Goal: Information Seeking & Learning: Learn about a topic

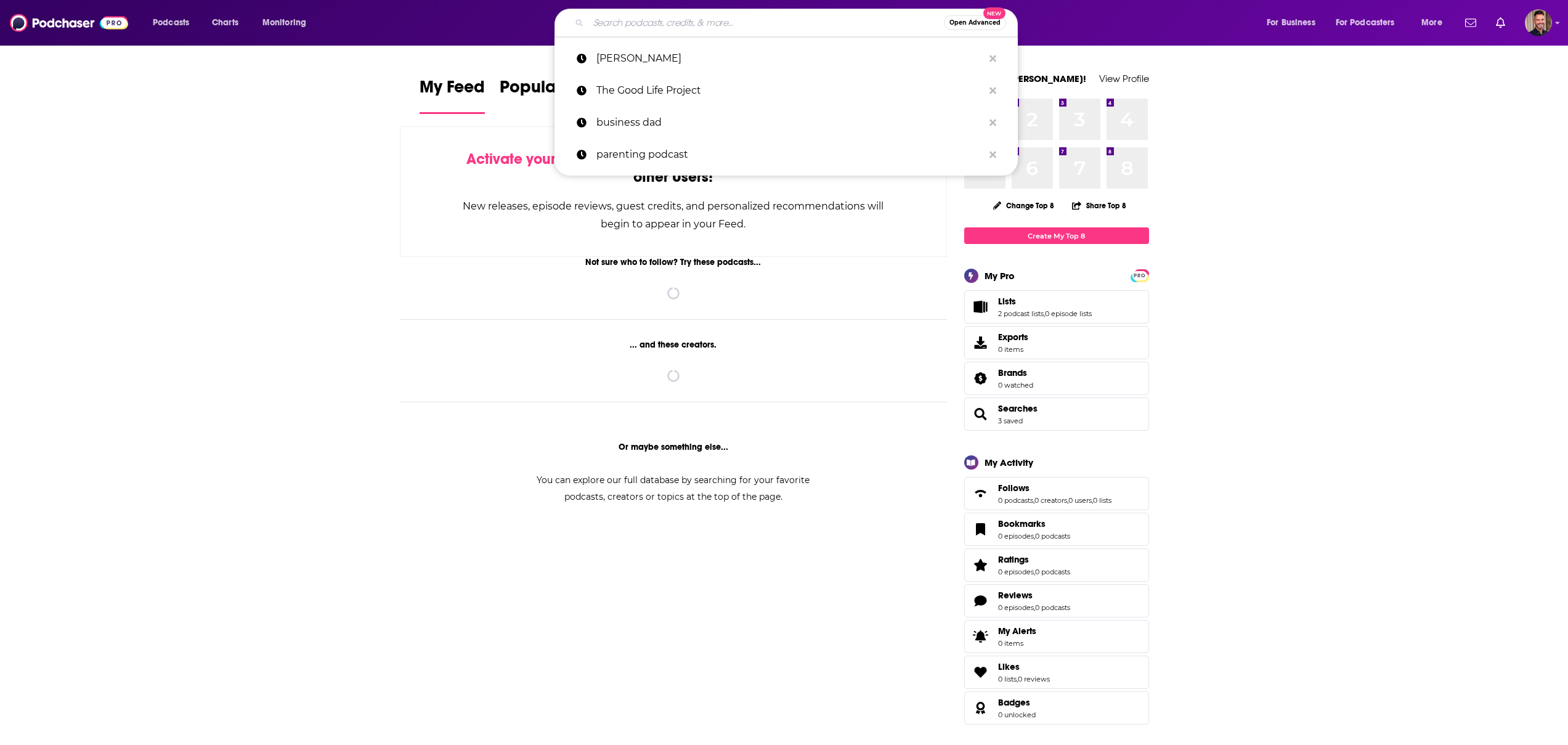
click at [701, 24] on input "Search podcasts, credits, & more..." at bounding box center [766, 23] width 355 height 20
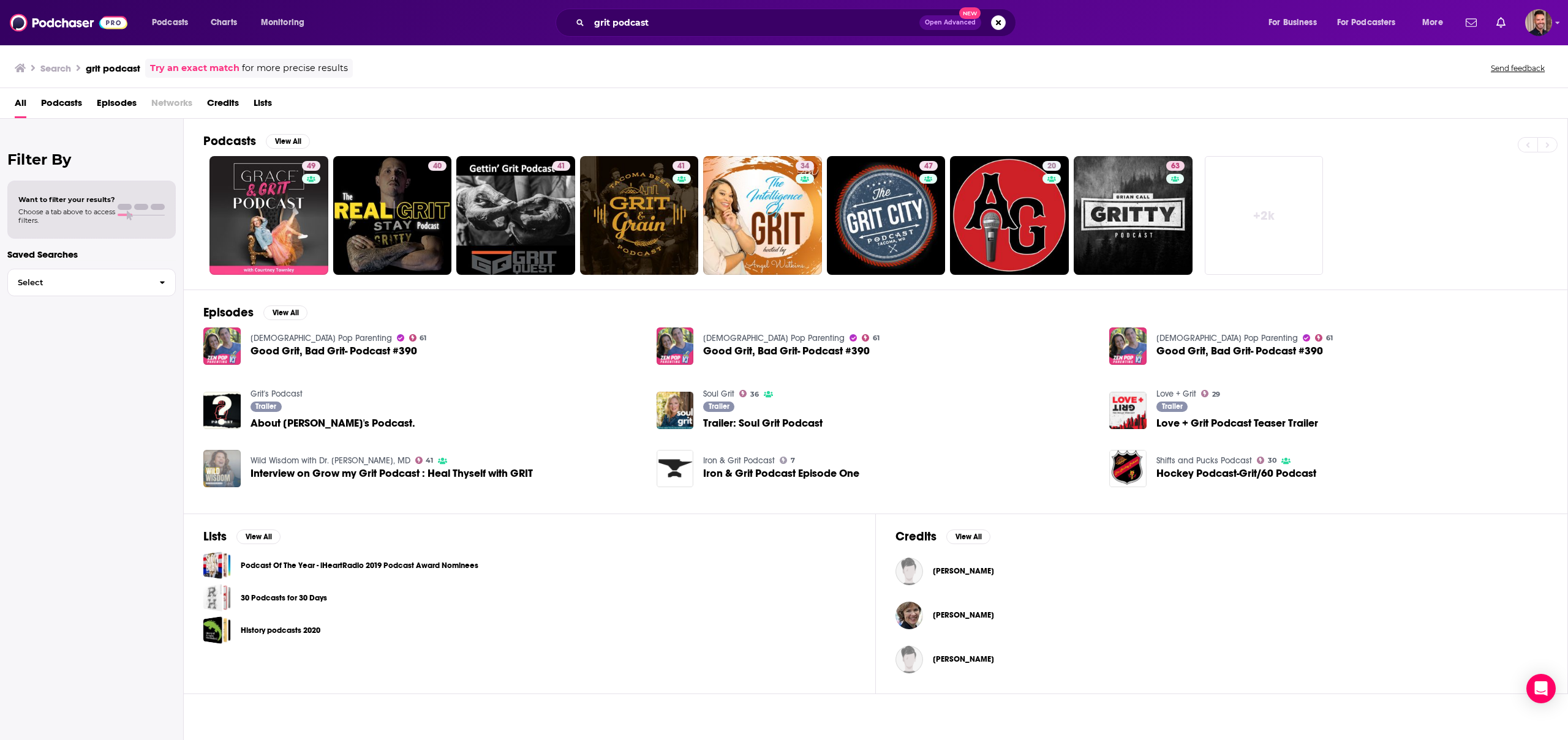
click at [1279, 214] on link "+ 2k" at bounding box center [1264, 215] width 119 height 119
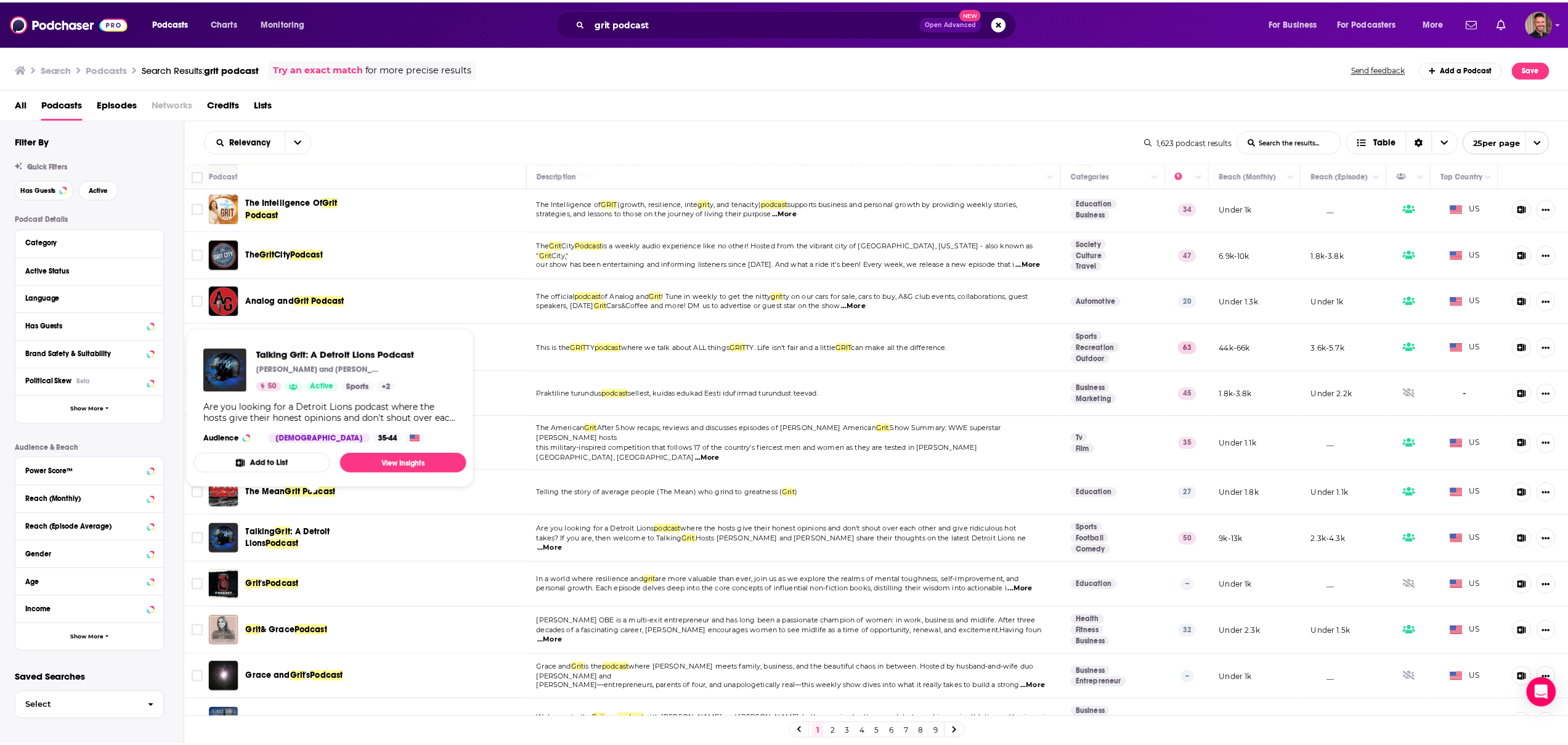
scroll to position [402, 0]
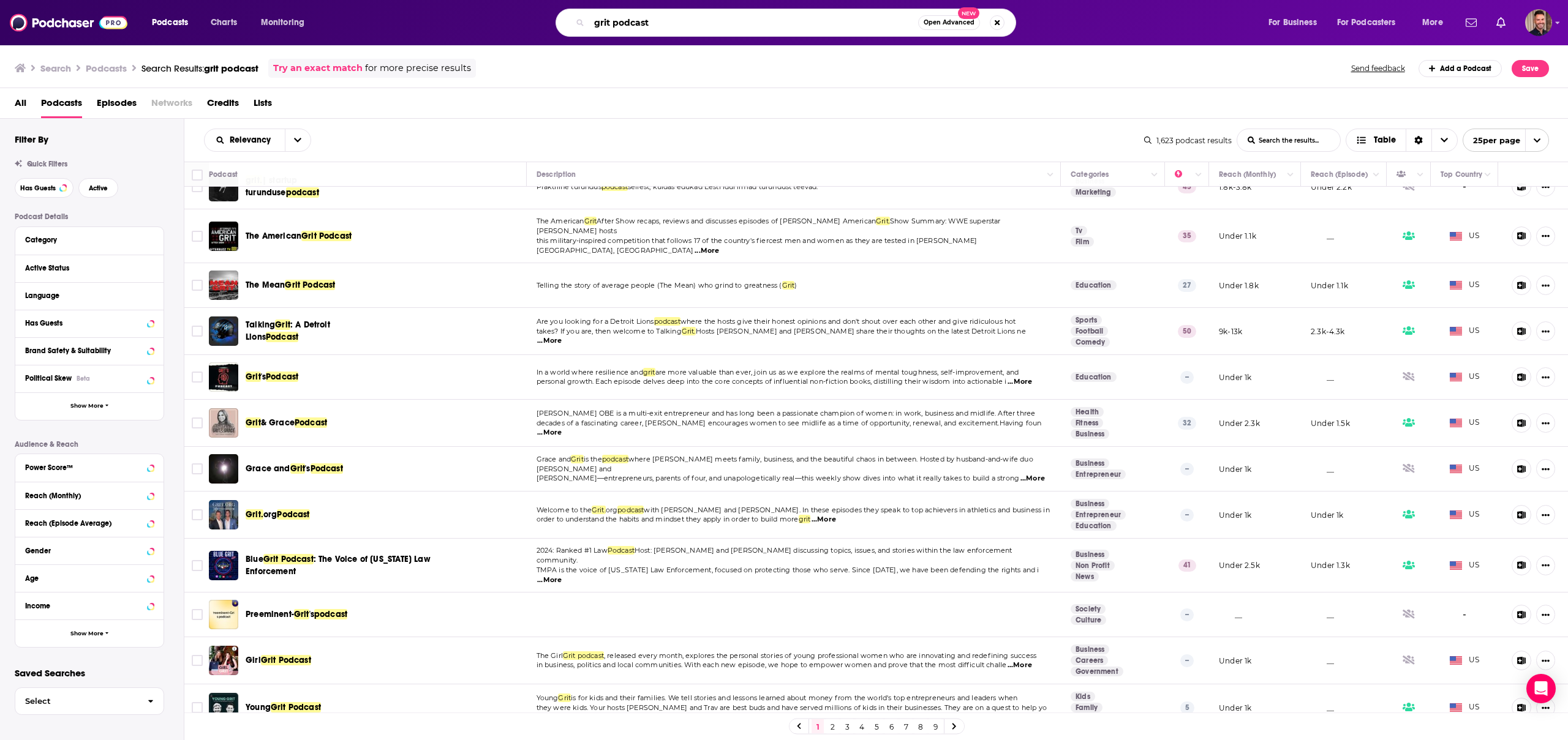
click at [623, 26] on input "grit podcast" at bounding box center [754, 22] width 329 height 20
type input "grit"
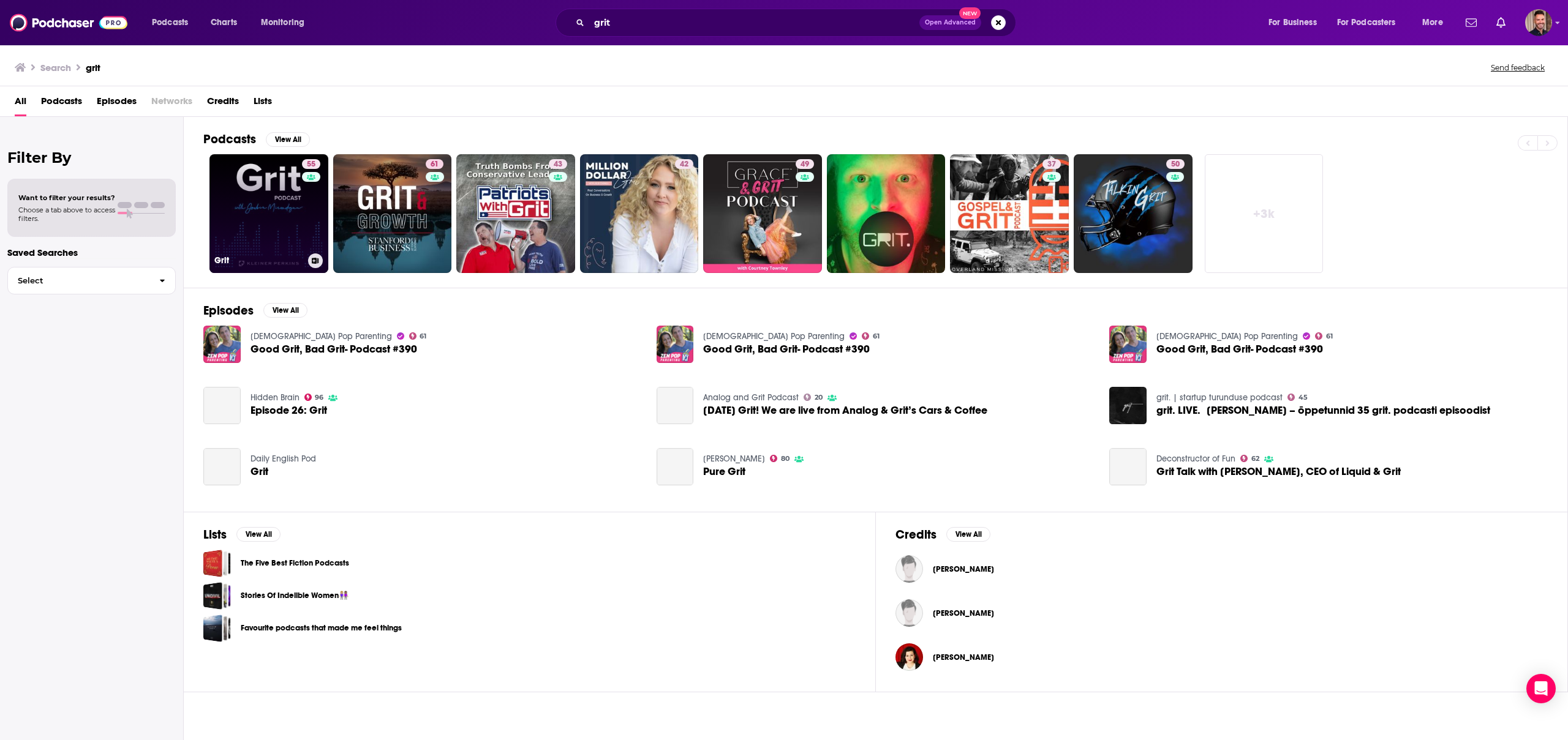
click at [233, 204] on link "55 Grit" at bounding box center [269, 214] width 119 height 119
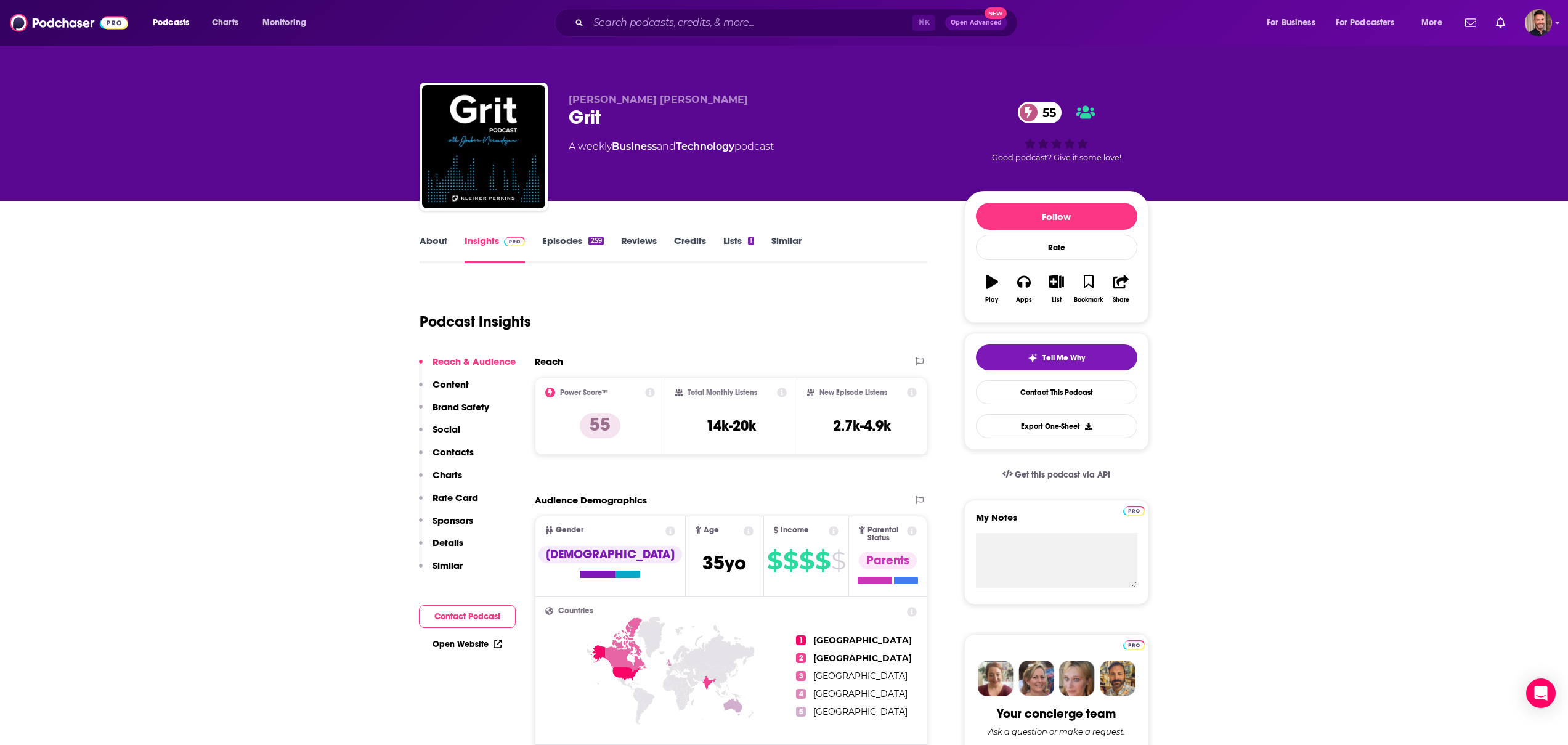
click at [565, 240] on link "Episodes 259" at bounding box center [572, 249] width 61 height 28
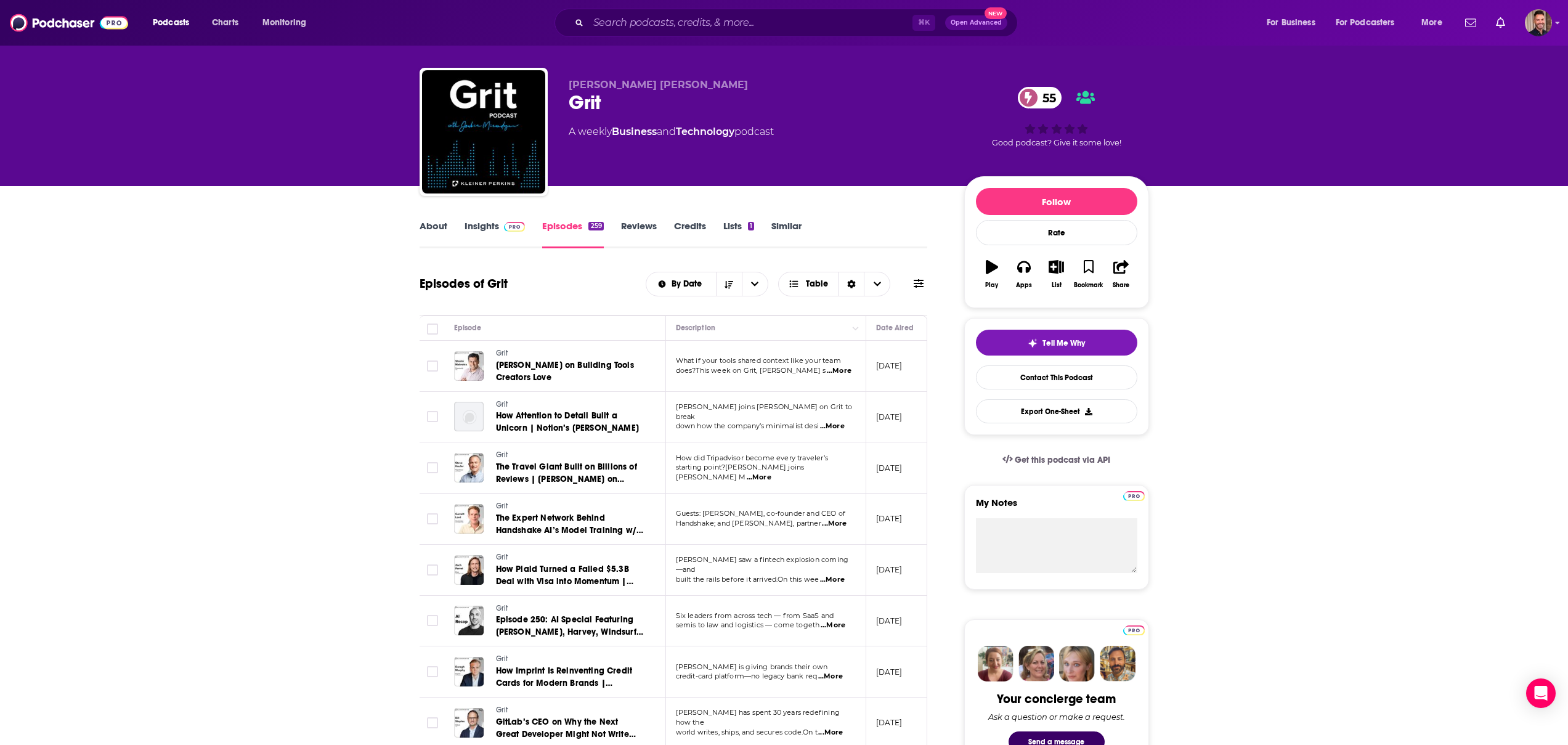
click at [661, 27] on input "Search podcasts, credits, & more..." at bounding box center [751, 23] width 324 height 20
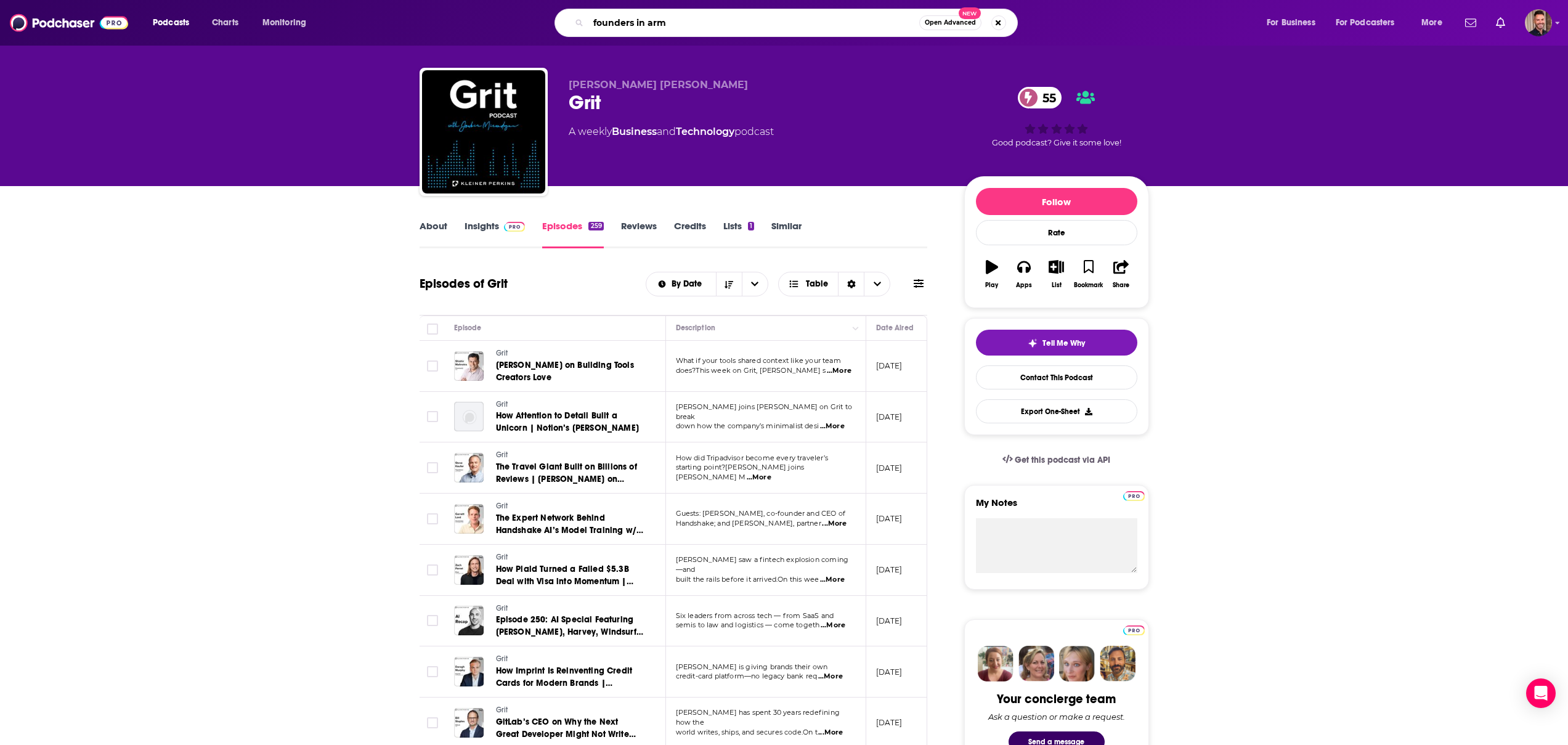
type input "founders in arms"
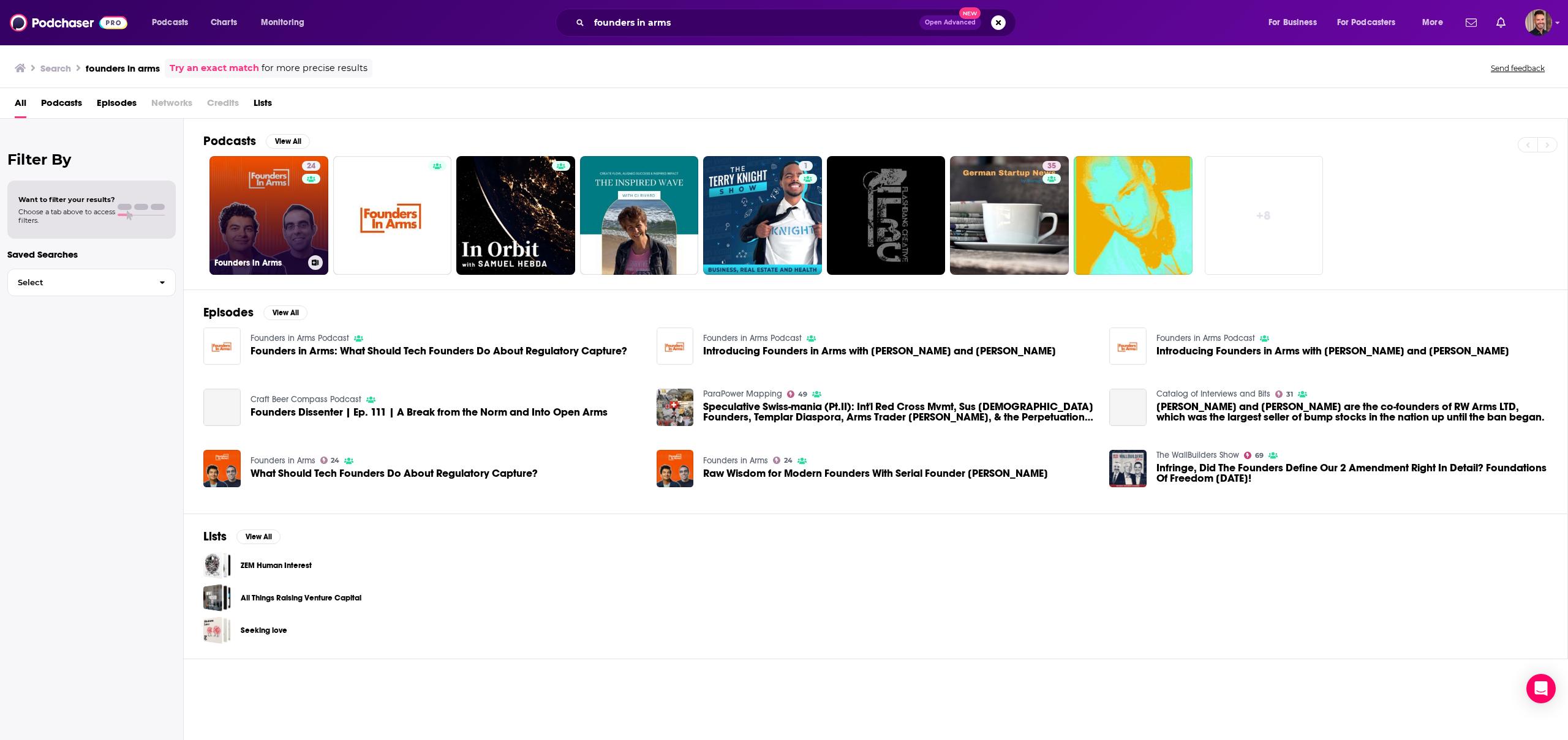
click at [242, 212] on link "24 Founders in Arms" at bounding box center [269, 215] width 119 height 119
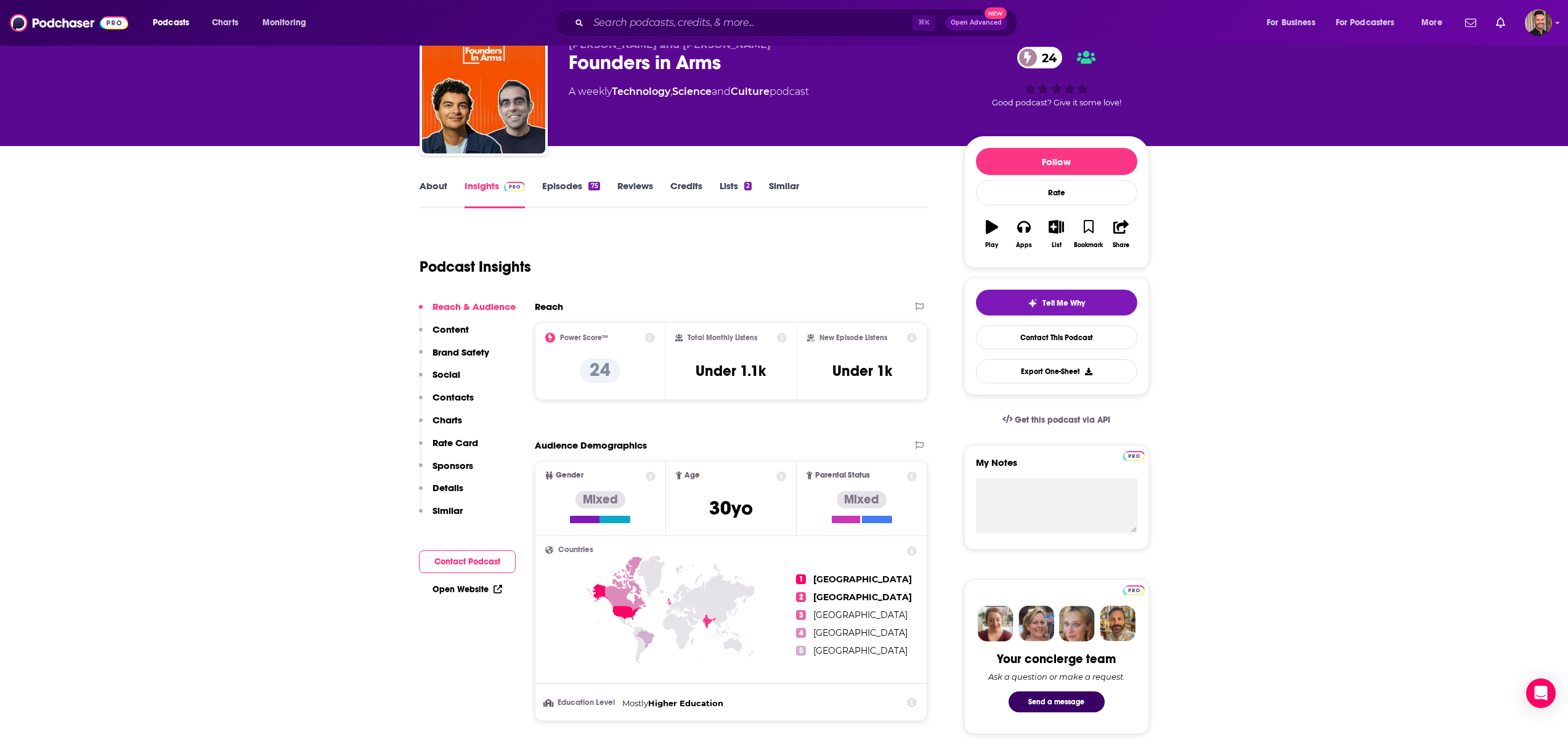
scroll to position [66, 0]
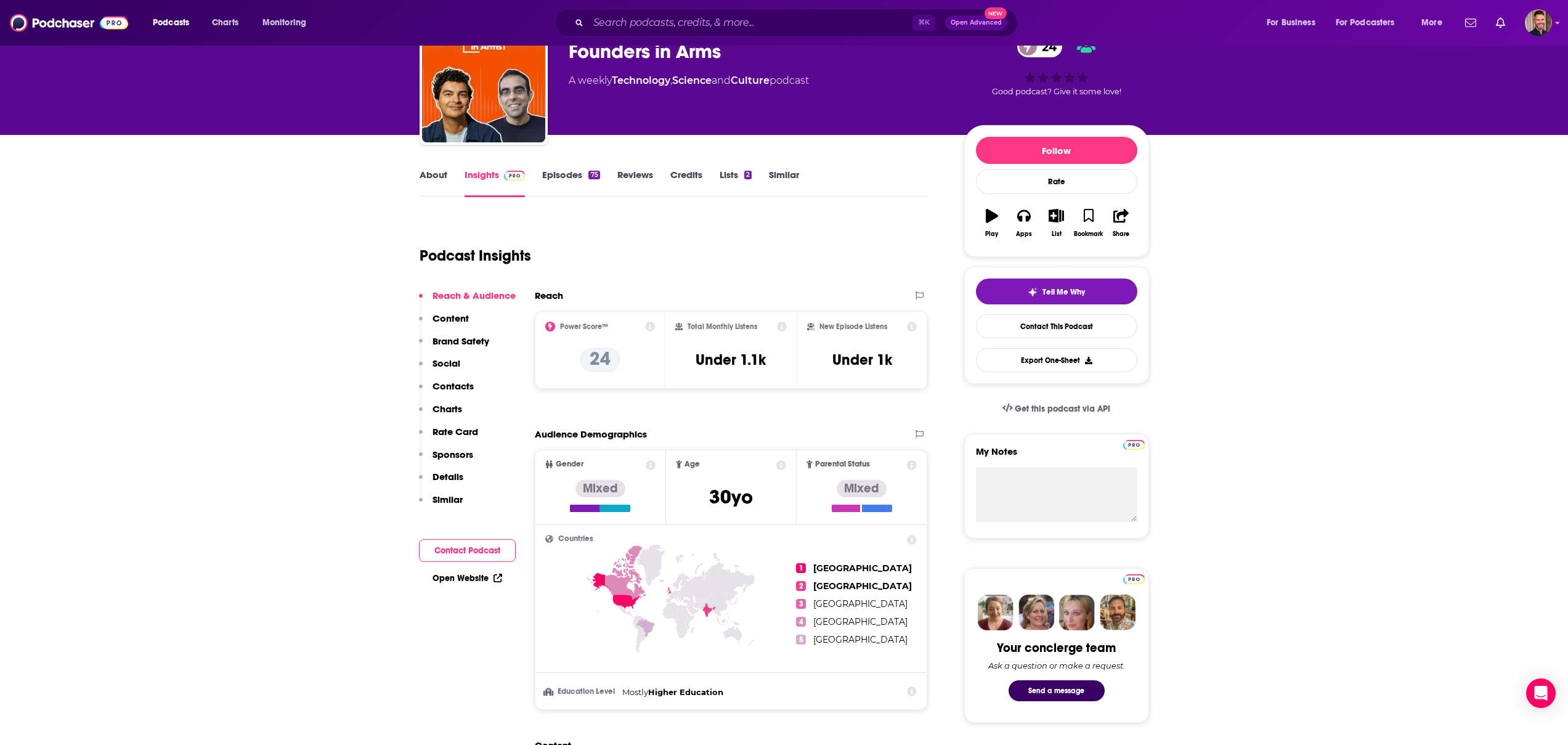
click at [587, 181] on link "Episodes 75" at bounding box center [570, 183] width 58 height 28
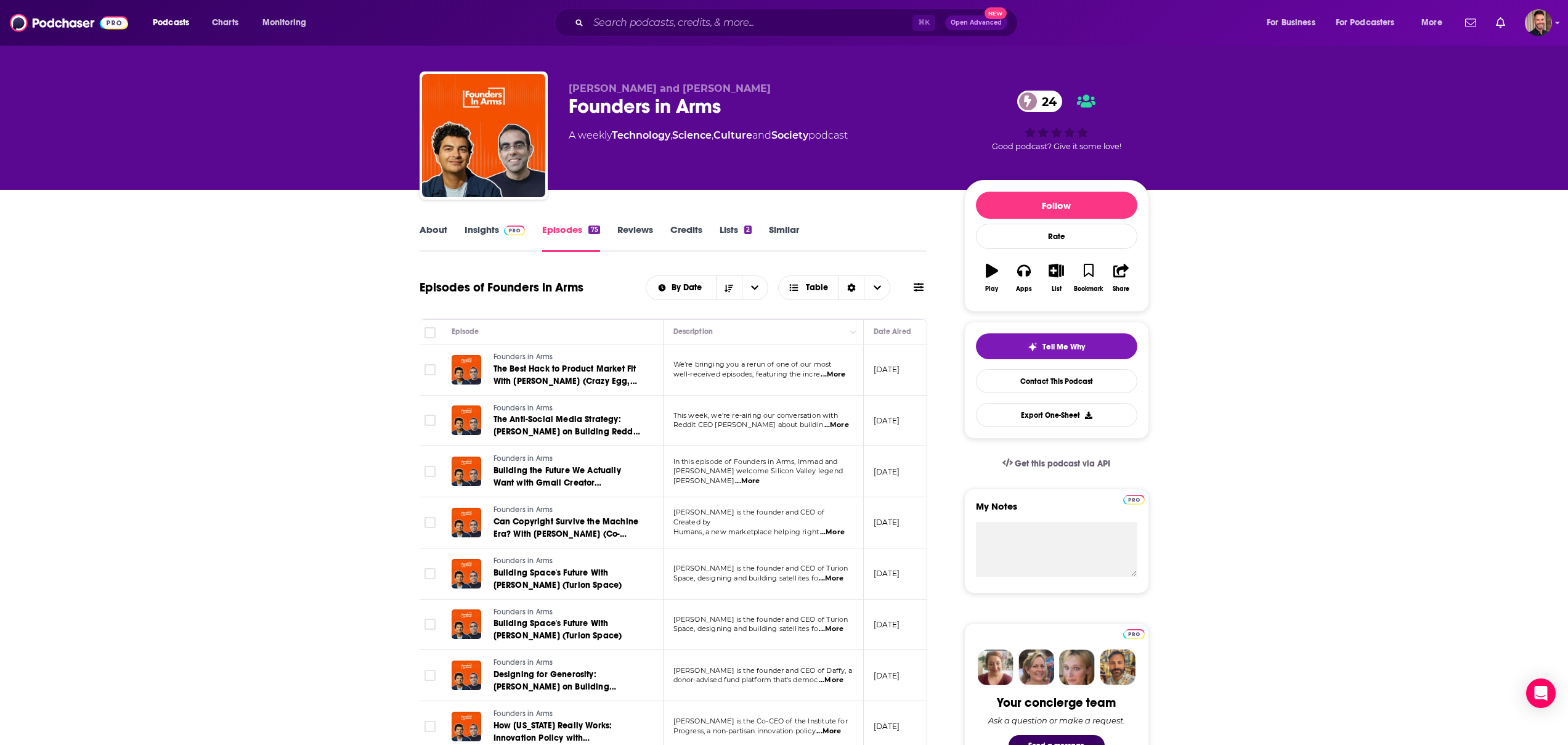
scroll to position [24, 0]
